Goal: Task Accomplishment & Management: Manage account settings

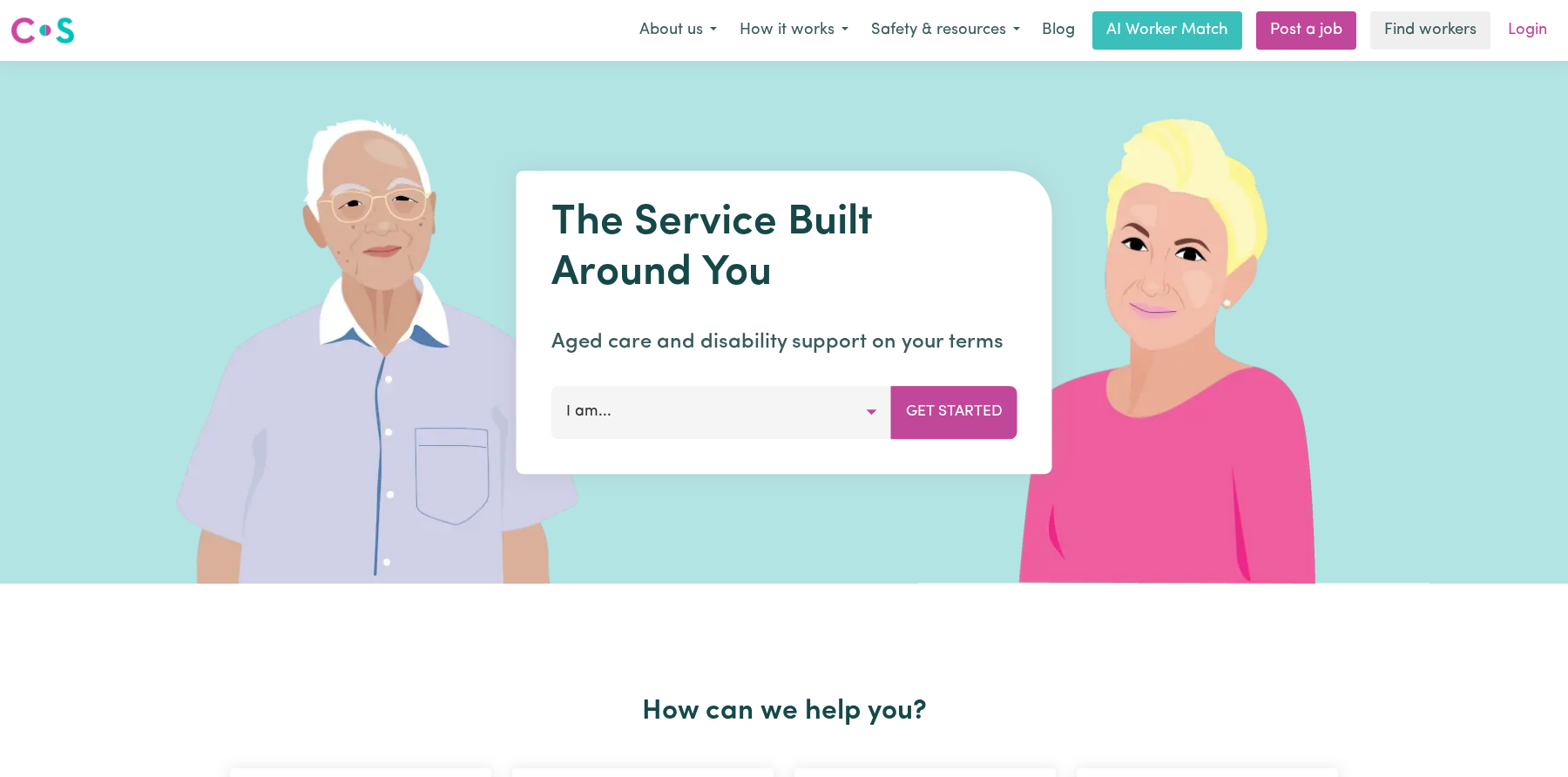
click at [1519, 42] on link "Login" at bounding box center [1528, 31] width 60 height 38
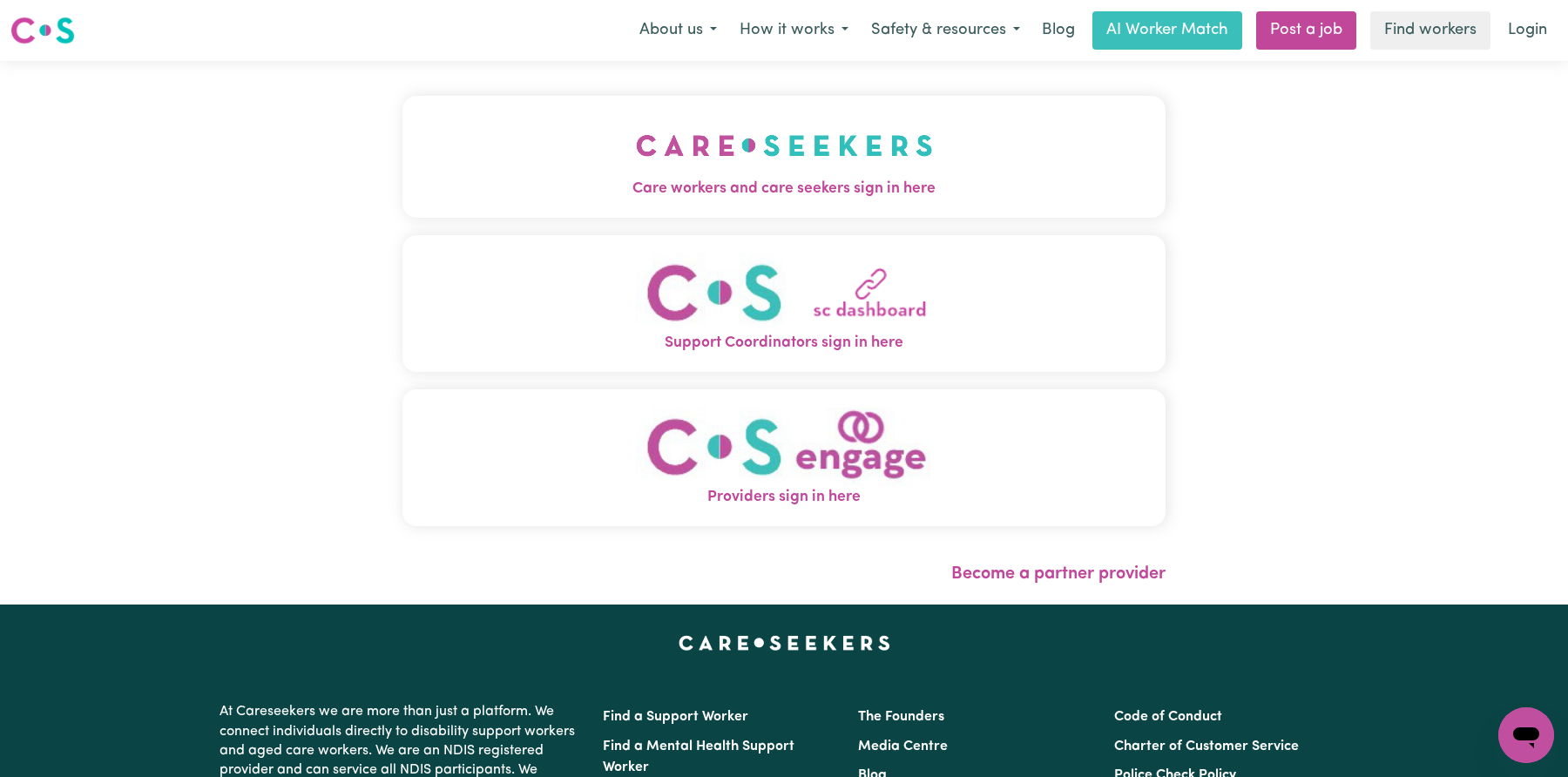
click at [977, 156] on button "Care workers and care seekers sign in here" at bounding box center [784, 157] width 763 height 122
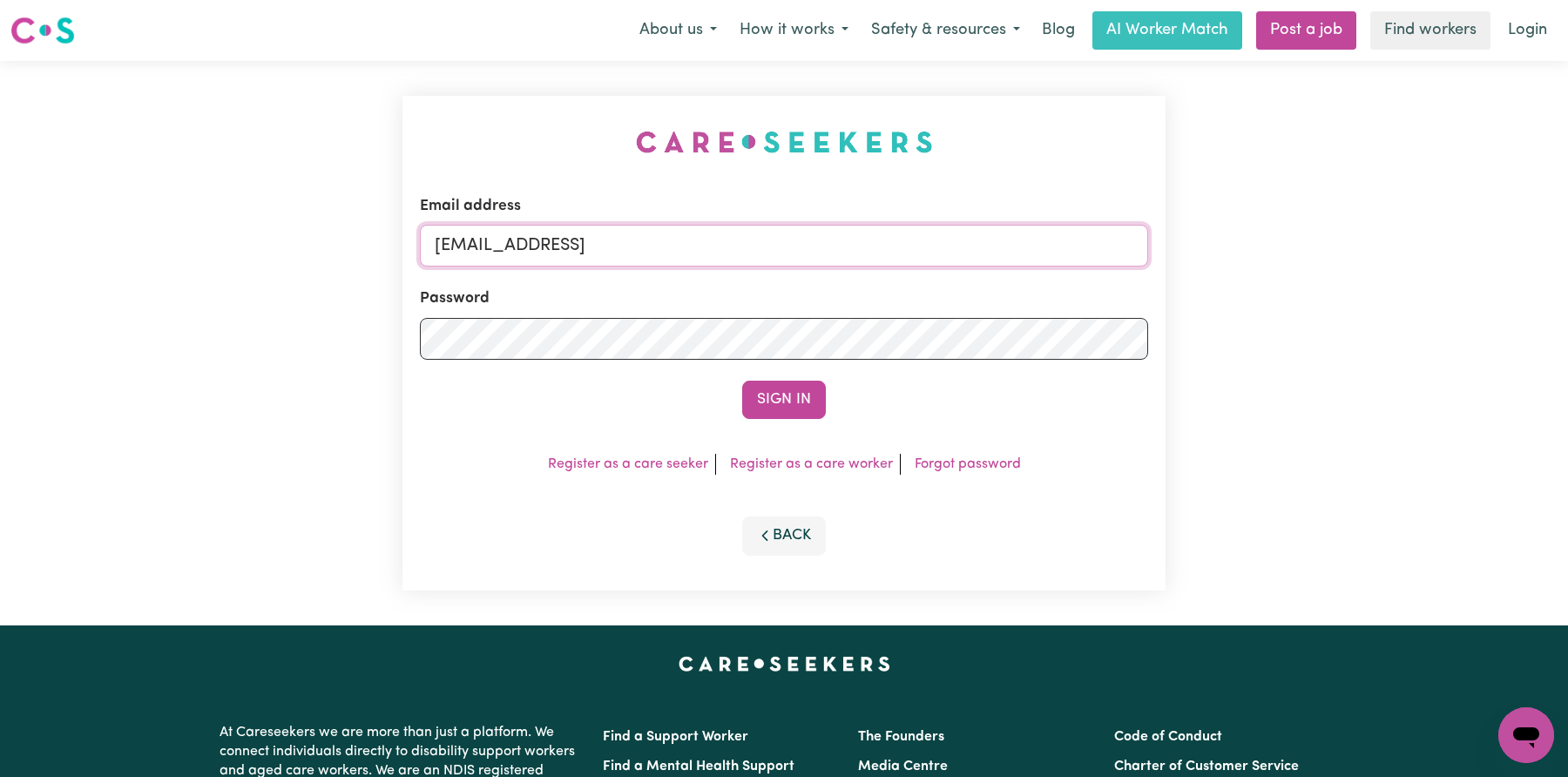
click at [842, 250] on input "[EMAIL_ADDRESS]" at bounding box center [784, 246] width 728 height 42
paste input "[EMAIL_ADDRESS][DOMAIN_NAME]"
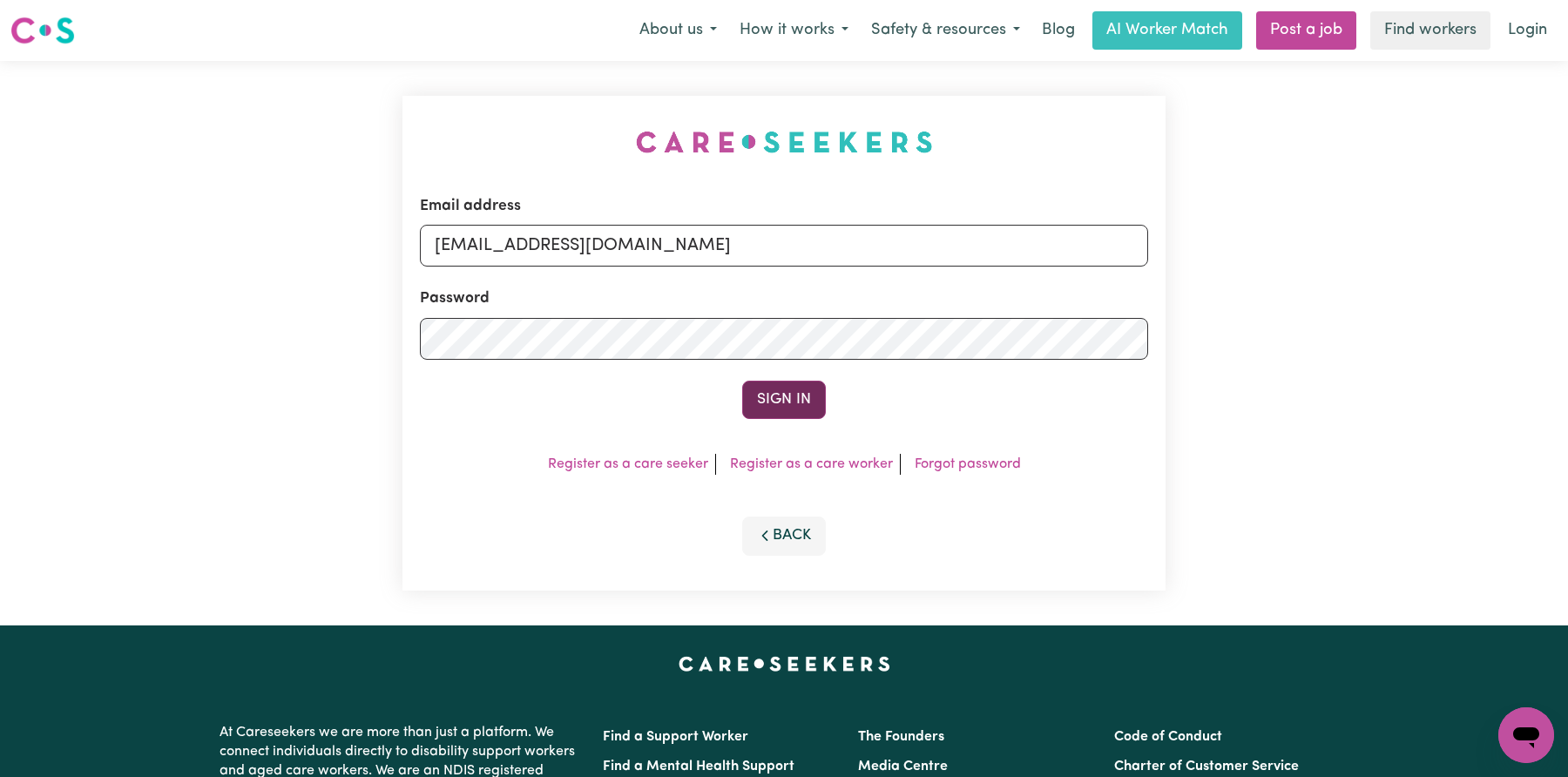
type input "[EMAIL_ADDRESS][DOMAIN_NAME]"
click at [816, 381] on button "Sign In" at bounding box center [784, 400] width 83 height 38
